Goal: Task Accomplishment & Management: Use online tool/utility

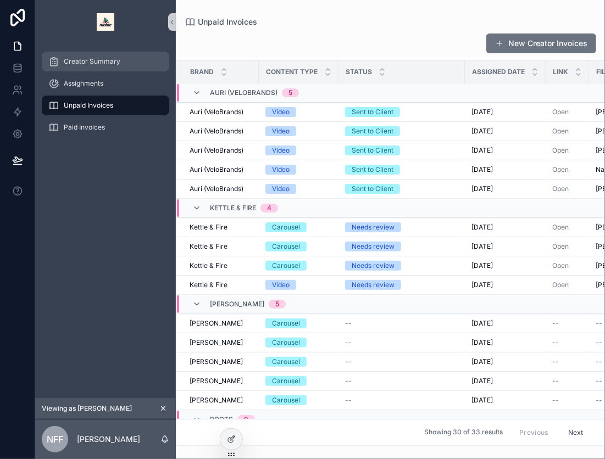
click at [145, 57] on div "Creator Summary" at bounding box center [105, 62] width 114 height 18
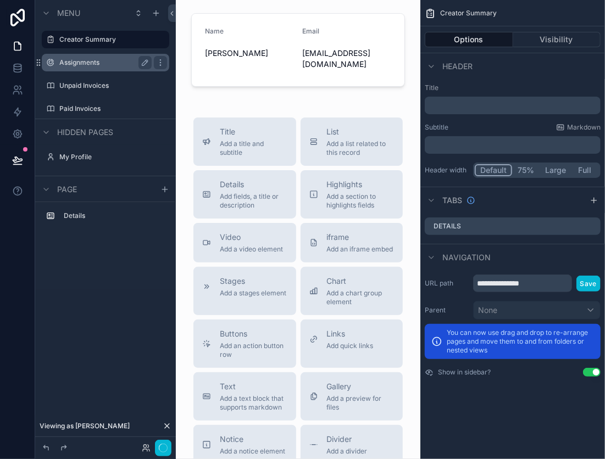
click at [110, 63] on label "Assignments" at bounding box center [103, 62] width 88 height 9
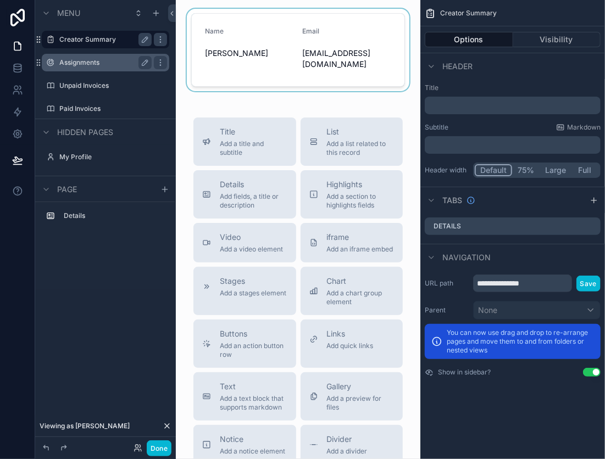
click at [314, 54] on div "scrollable content" at bounding box center [298, 50] width 227 height 82
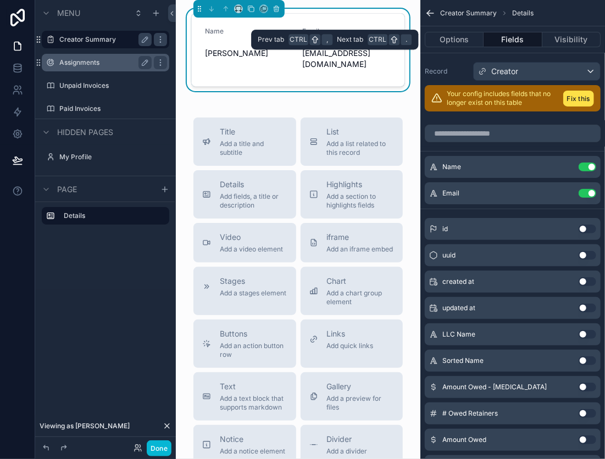
click at [523, 38] on button "Fields" at bounding box center [512, 39] width 58 height 15
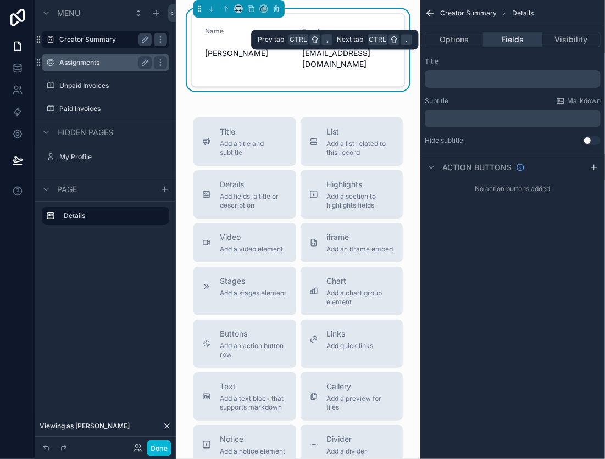
click at [527, 39] on button "Fields" at bounding box center [512, 39] width 58 height 15
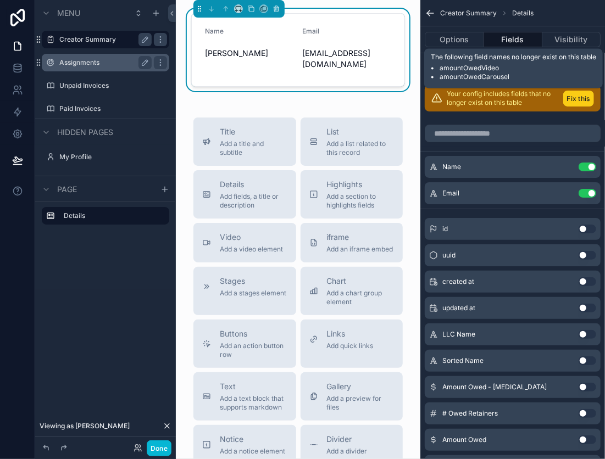
click at [573, 93] on button "Fix this" at bounding box center [578, 99] width 31 height 16
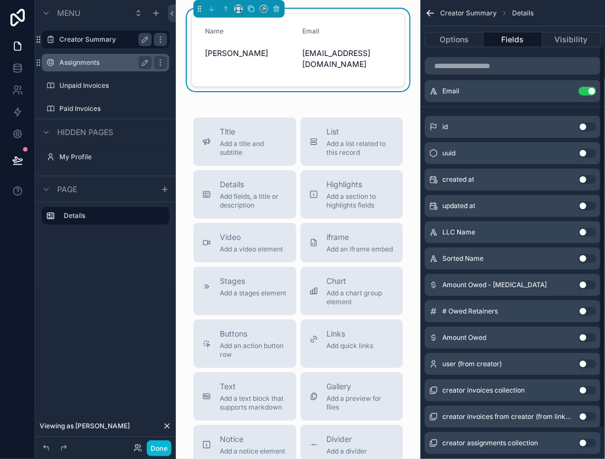
scroll to position [55, 0]
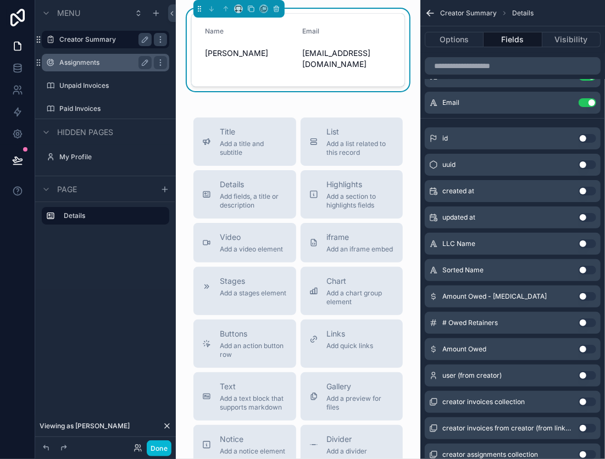
click at [584, 349] on button "Use setting" at bounding box center [587, 349] width 18 height 9
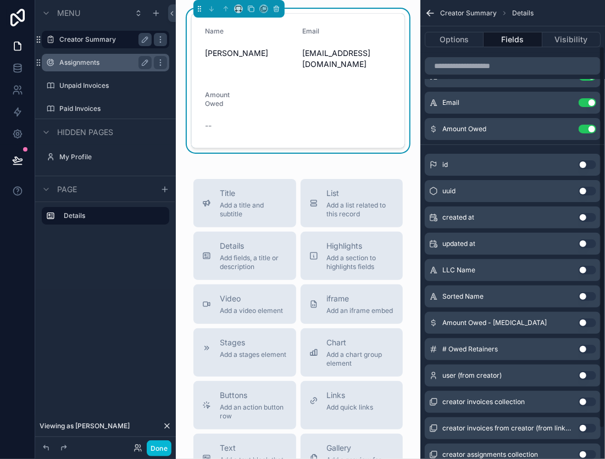
click at [584, 322] on button "Use setting" at bounding box center [587, 323] width 18 height 9
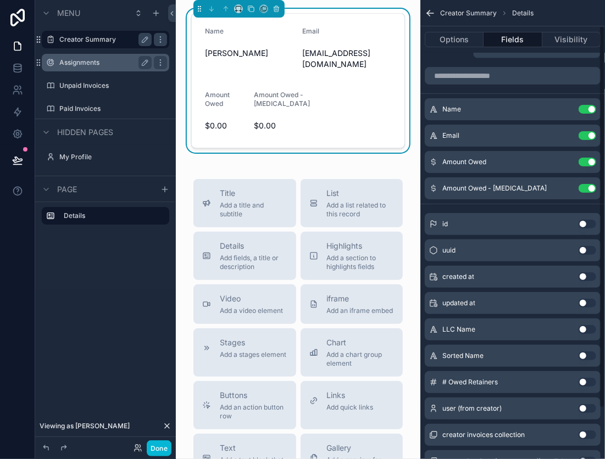
scroll to position [0, 0]
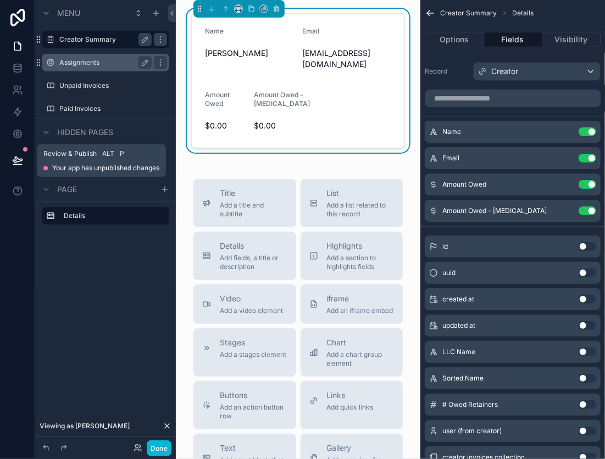
click at [14, 158] on icon at bounding box center [17, 160] width 11 height 11
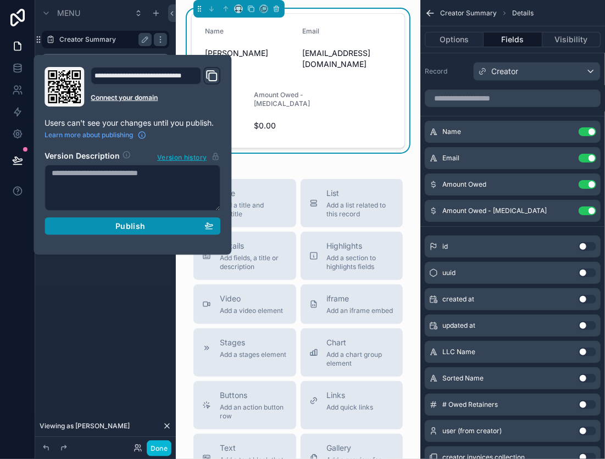
click at [105, 227] on div "Publish" at bounding box center [132, 226] width 161 height 10
